Goal: Answer question/provide support

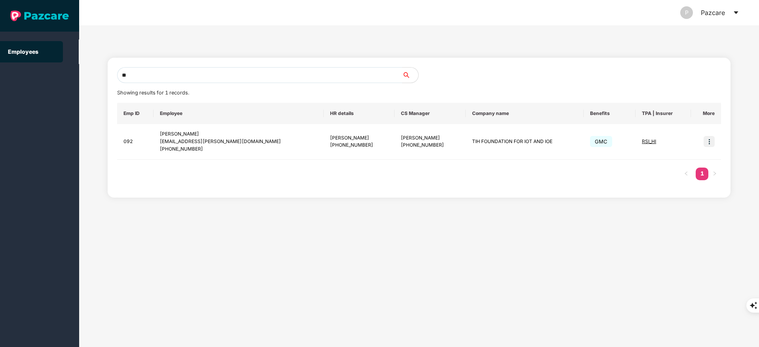
type input "*"
type input "**********"
click at [709, 141] on img at bounding box center [708, 141] width 11 height 11
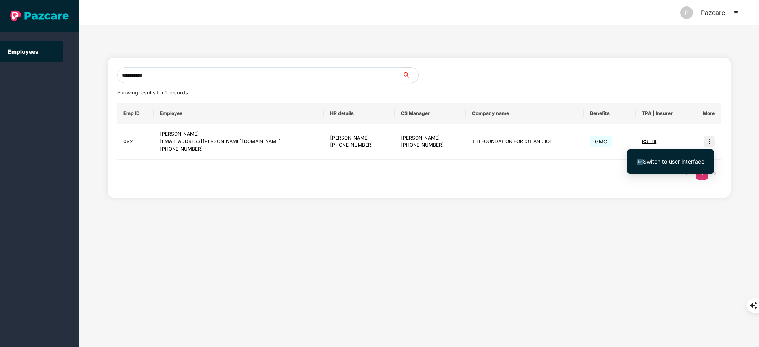
click at [669, 164] on span "Switch to user interface" at bounding box center [673, 161] width 61 height 7
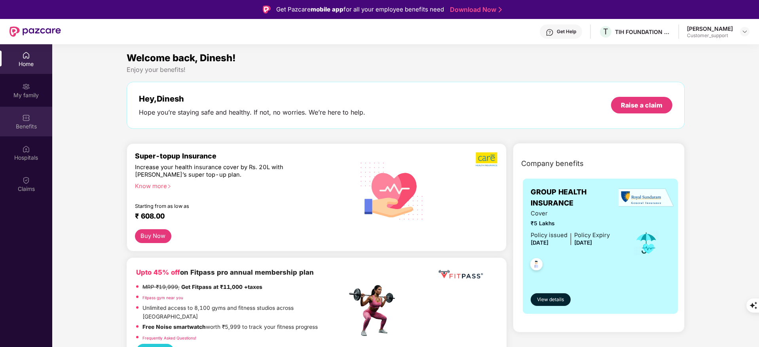
click at [11, 123] on div "Benefits" at bounding box center [26, 127] width 52 height 8
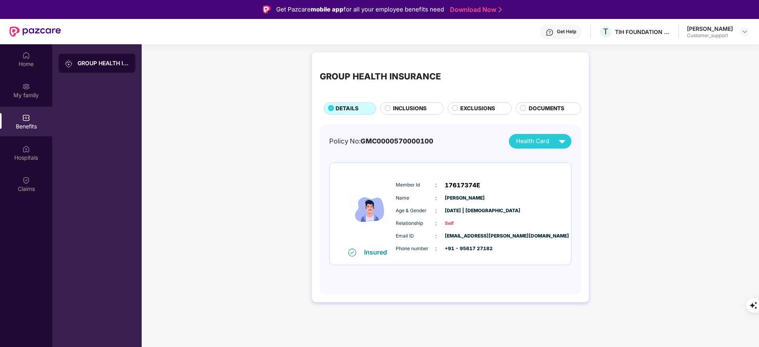
click at [417, 112] on span "INCLUSIONS" at bounding box center [410, 108] width 34 height 9
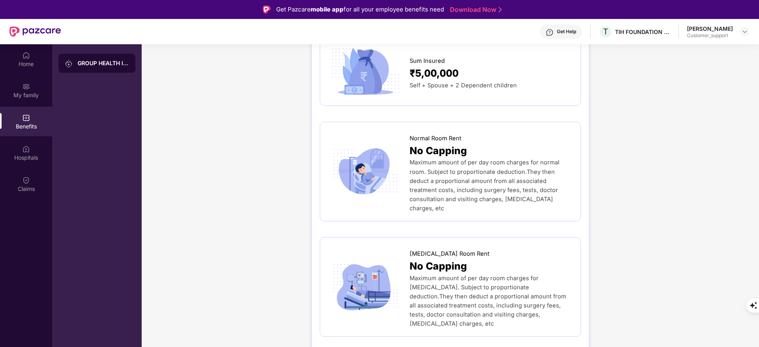
scroll to position [92, 0]
click at [502, 201] on div "Maximum amount of per day room charges for normal room. Subject to proportionat…" at bounding box center [490, 184] width 163 height 55
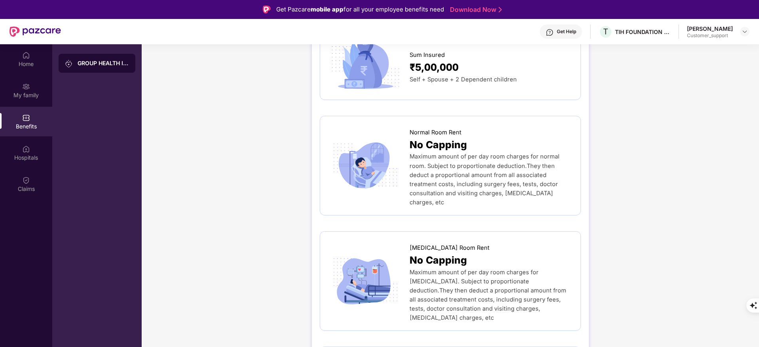
scroll to position [0, 0]
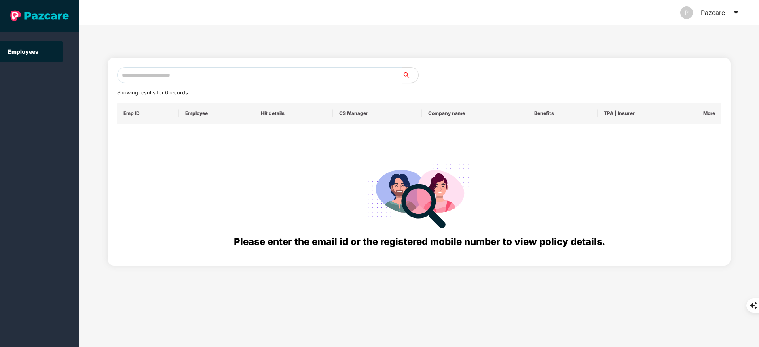
click at [184, 73] on input "text" at bounding box center [259, 75] width 285 height 16
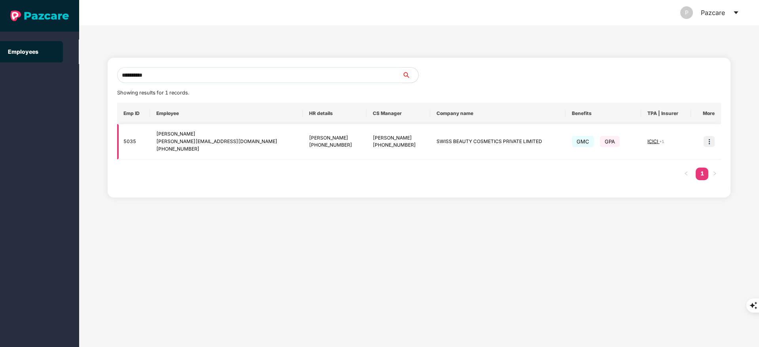
type input "**********"
click at [715, 141] on td at bounding box center [706, 142] width 30 height 36
click at [709, 141] on img at bounding box center [708, 141] width 11 height 11
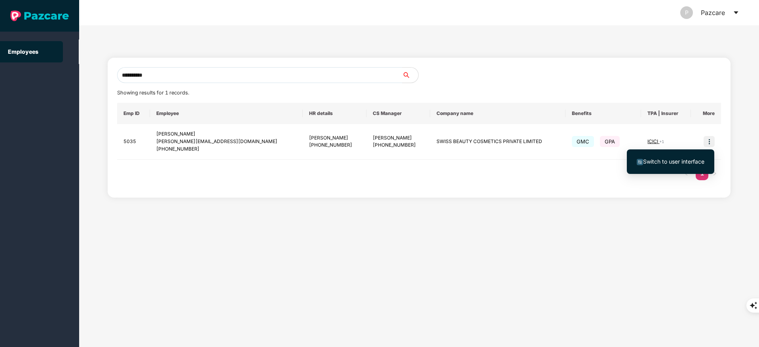
click at [679, 167] on li "Switch to user interface" at bounding box center [670, 161] width 87 height 17
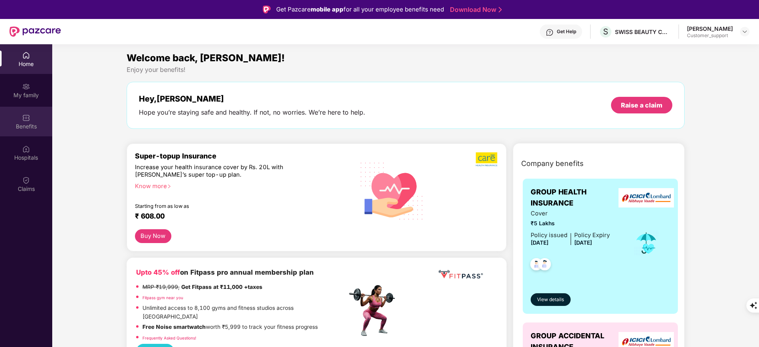
click at [38, 115] on div "Benefits" at bounding box center [26, 122] width 52 height 30
